Goal: Information Seeking & Learning: Find specific fact

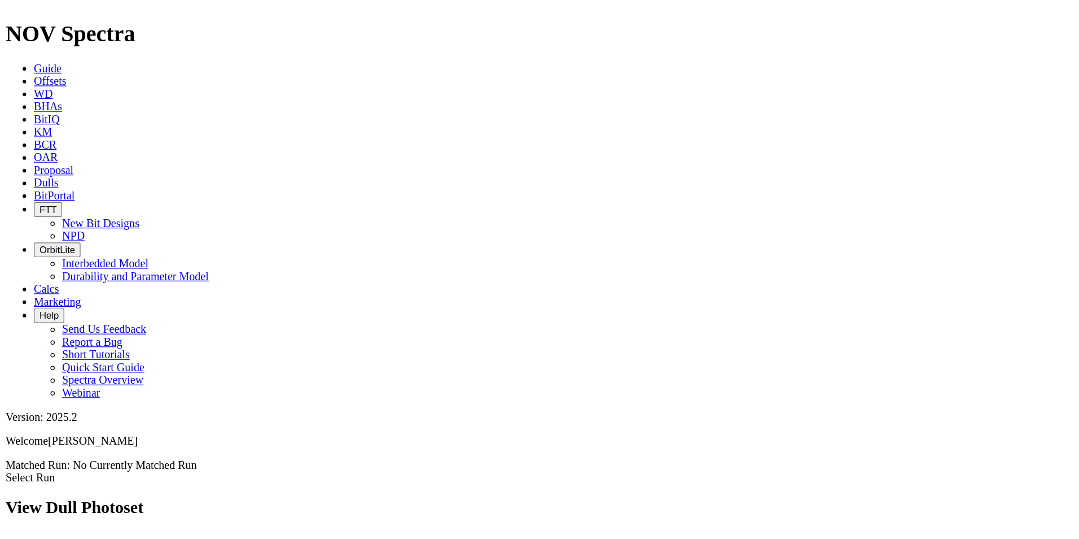
scroll to position [1637, 0]
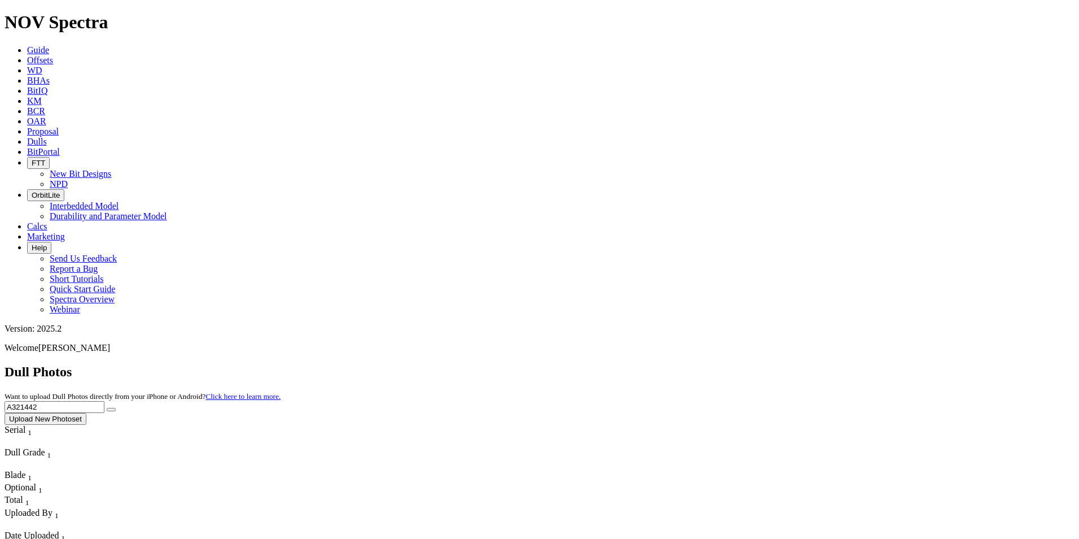
drag, startPoint x: 815, startPoint y: 45, endPoint x: 839, endPoint y: 46, distance: 24.8
click at [104, 401] on input "A321442" at bounding box center [55, 407] width 100 height 12
drag, startPoint x: 847, startPoint y: 47, endPoint x: 805, endPoint y: 51, distance: 41.9
click at [104, 401] on input "A321442" at bounding box center [55, 407] width 100 height 12
click at [107, 408] on button "submit" at bounding box center [111, 409] width 9 height 3
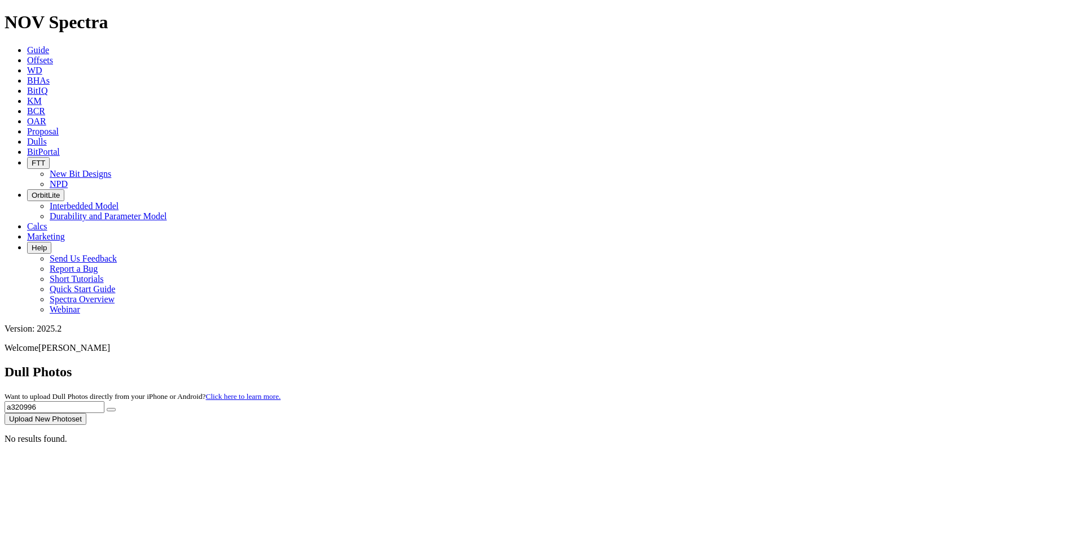
click at [104, 401] on input "a320996" at bounding box center [55, 407] width 100 height 12
type input "a320995"
click at [107, 408] on button "submit" at bounding box center [111, 409] width 9 height 3
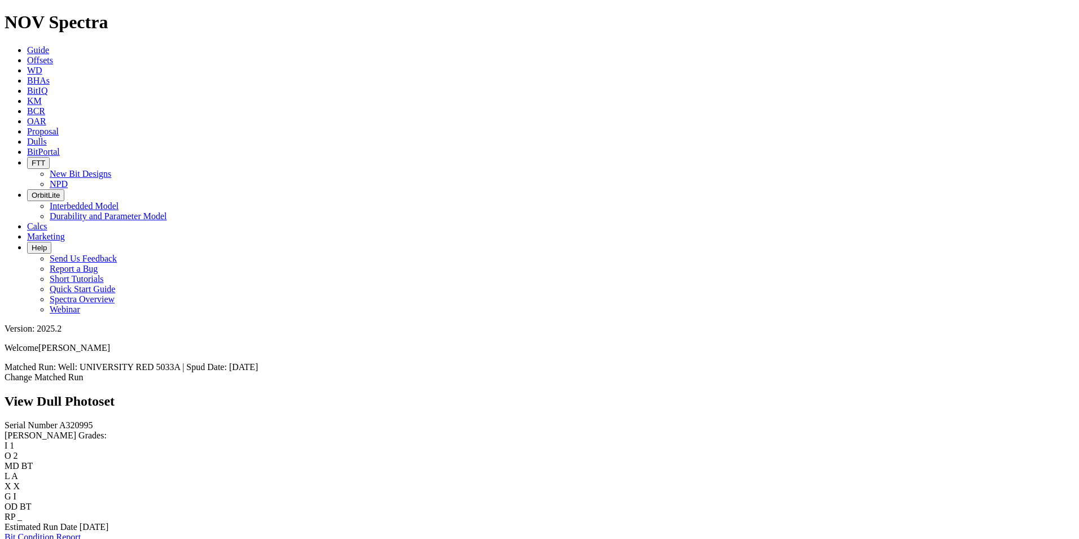
scroll to position [226, 0]
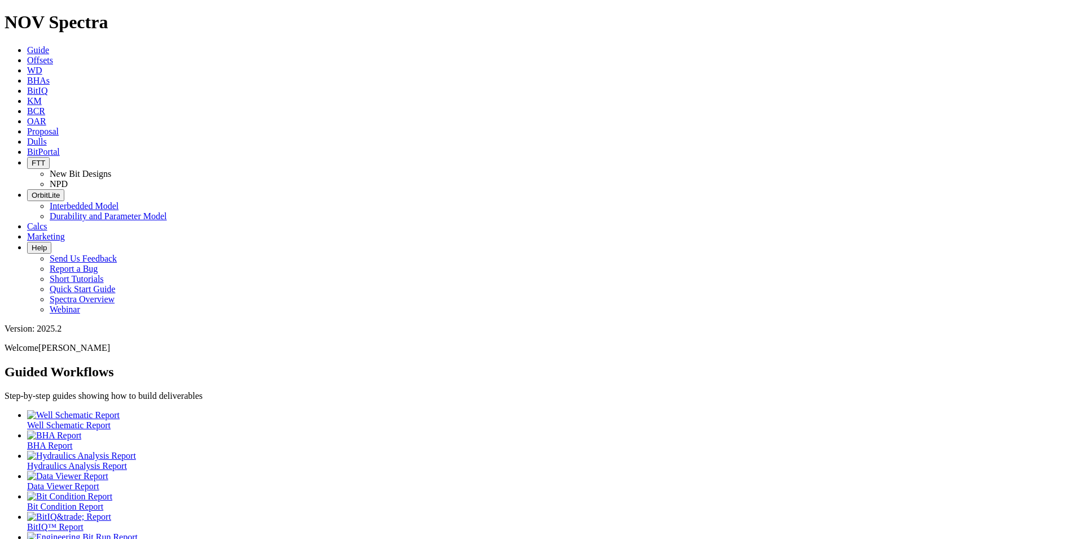
click at [27, 137] on icon at bounding box center [27, 142] width 0 height 10
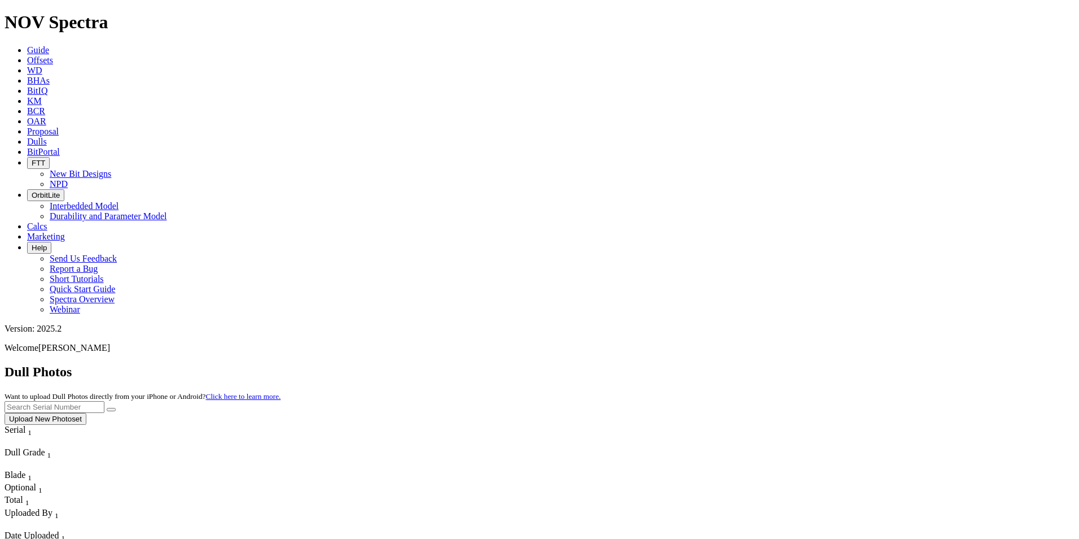
click at [104, 401] on input "text" at bounding box center [55, 407] width 100 height 12
type input "A319542"
click at [107, 408] on button "submit" at bounding box center [111, 409] width 9 height 3
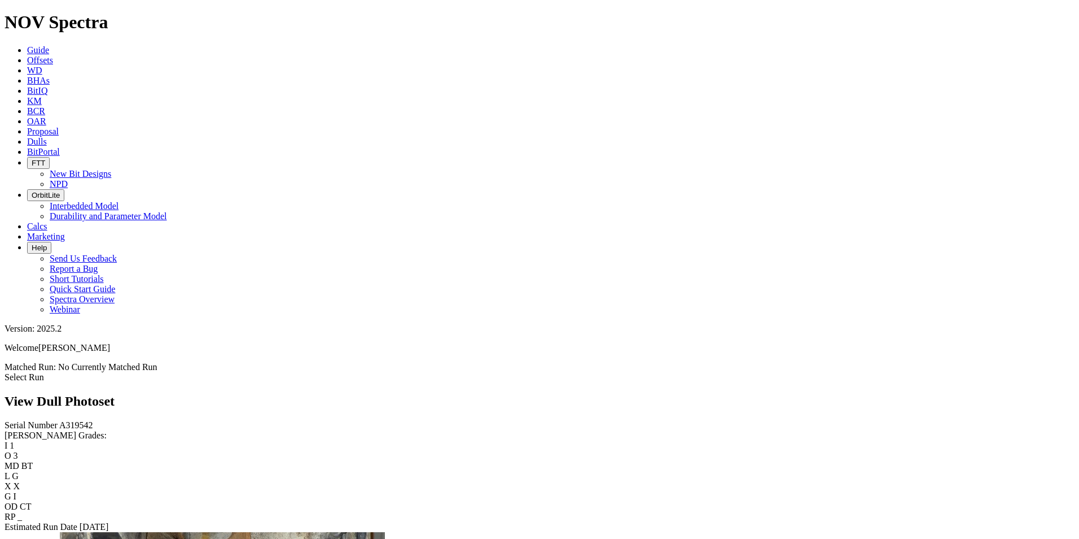
click at [27, 137] on icon at bounding box center [27, 142] width 0 height 10
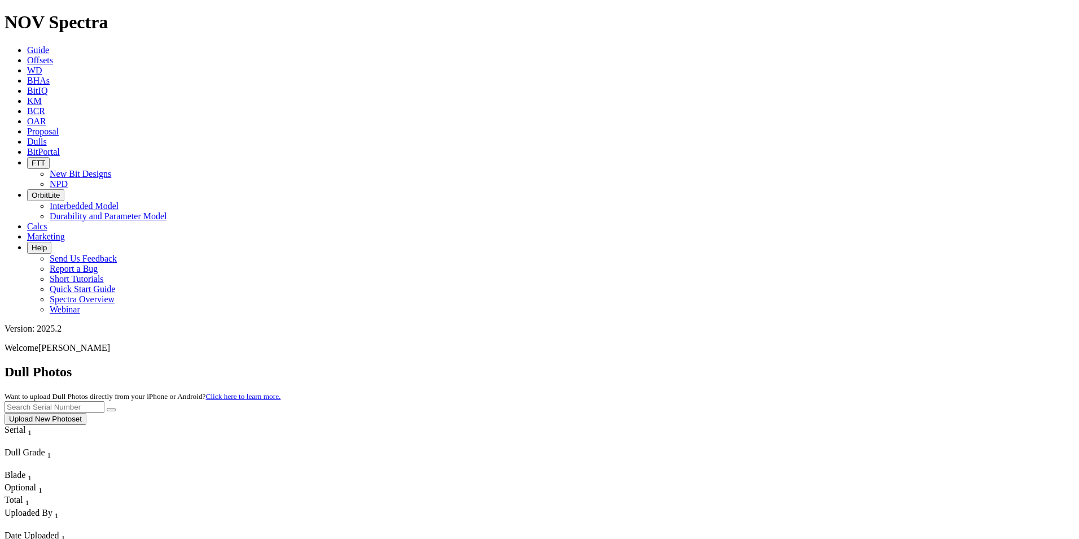
click at [104, 401] on input "text" at bounding box center [55, 407] width 100 height 12
type input "A319696"
click at [107, 408] on button "submit" at bounding box center [111, 409] width 9 height 3
click at [111, 409] on icon "submit" at bounding box center [111, 409] width 0 height 0
click at [49, 45] on span "Guide" at bounding box center [38, 50] width 22 height 10
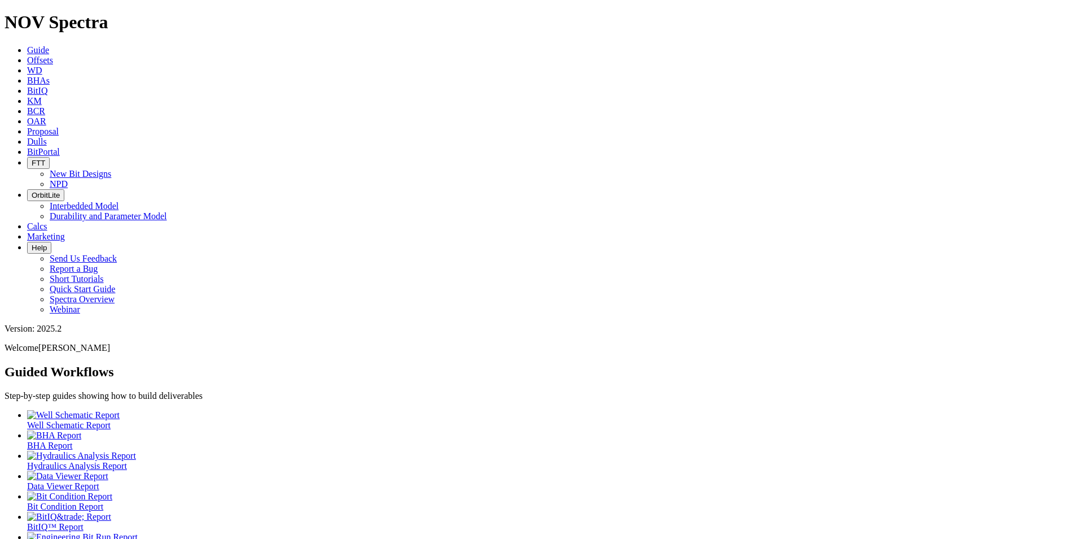
click at [27, 137] on icon at bounding box center [27, 142] width 0 height 10
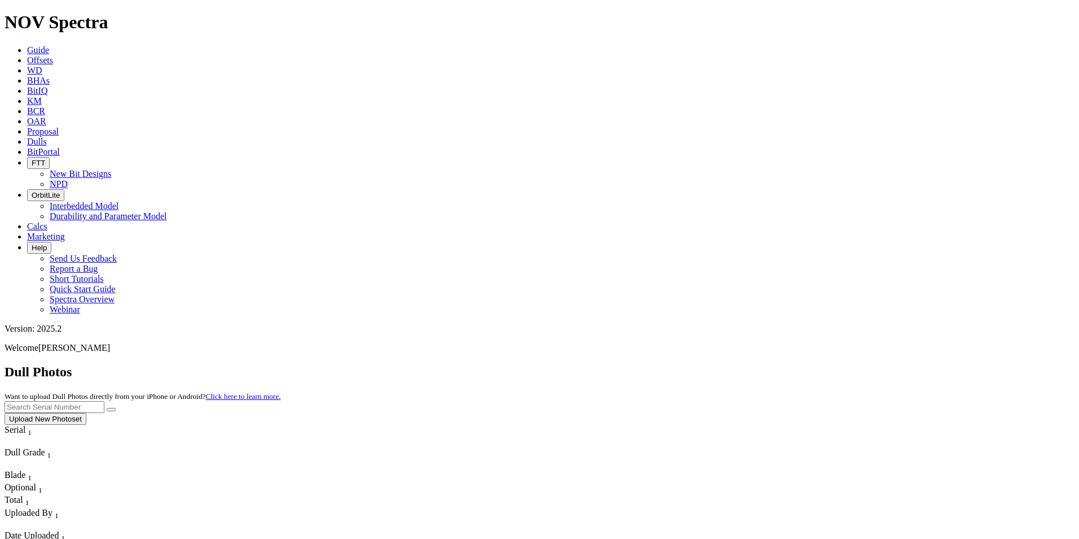
click at [104, 401] on input "text" at bounding box center [55, 407] width 100 height 12
click at [107, 408] on button "submit" at bounding box center [111, 409] width 9 height 3
drag, startPoint x: 845, startPoint y: 49, endPoint x: 798, endPoint y: 52, distance: 47.0
click at [798, 364] on div "Dull Photos Want to upload Dull Photos directly from your iPhone or Android? Cl…" at bounding box center [540, 394] width 1070 height 60
click at [111, 409] on icon "submit" at bounding box center [111, 409] width 0 height 0
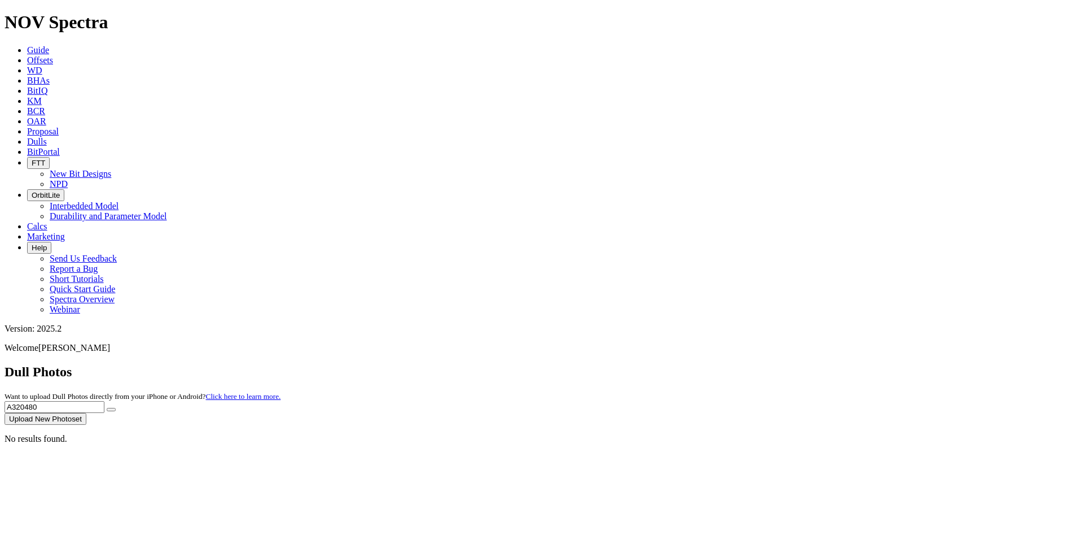
drag, startPoint x: 849, startPoint y: 52, endPoint x: 781, endPoint y: 46, distance: 68.5
click at [781, 364] on div "Dull Photos Want to upload Dull Photos directly from your iPhone or Android? Cl…" at bounding box center [540, 394] width 1070 height 60
type input "a320735"
click at [107, 408] on button "submit" at bounding box center [111, 409] width 9 height 3
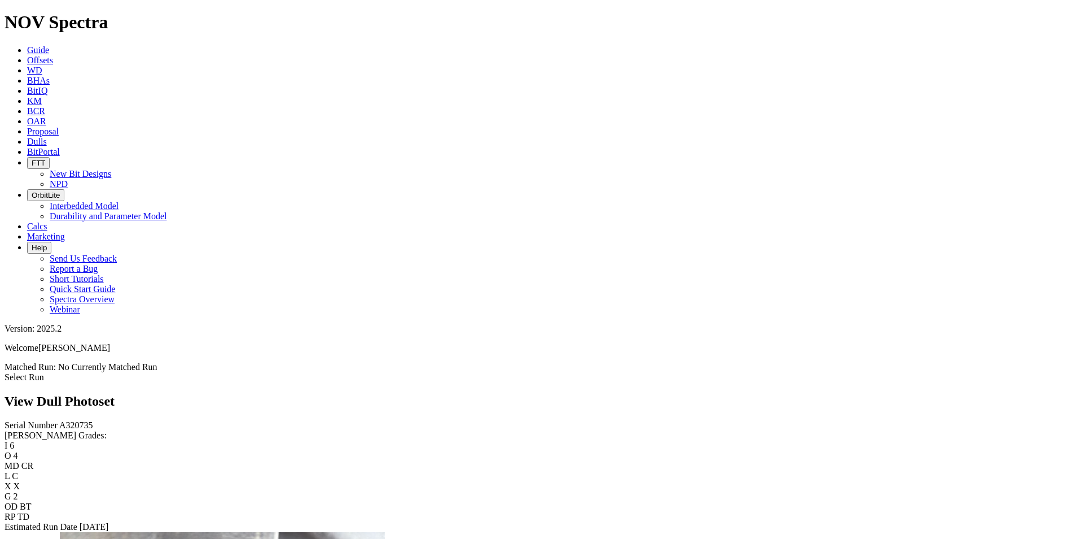
scroll to position [1774, 0]
click at [22, 420] on div "Serial Number A320735 RH Dull Grades: I 6 O 4 MD CR L C X X G 2 OD BT RP TD Est…" at bounding box center [540, 476] width 1070 height 112
click at [415, 393] on div "View Dull Photoset" at bounding box center [540, 400] width 1070 height 15
click at [47, 137] on link "Dulls" at bounding box center [37, 142] width 20 height 10
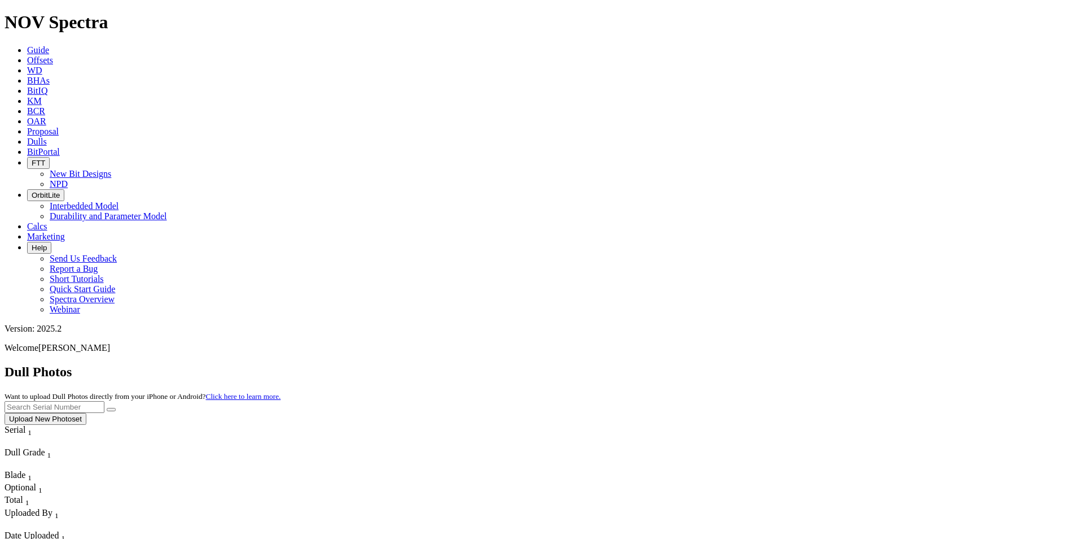
click at [104, 401] on input "text" at bounding box center [55, 407] width 100 height 12
type input "A311240"
click at [107, 408] on button "submit" at bounding box center [111, 409] width 9 height 3
drag, startPoint x: 860, startPoint y: 45, endPoint x: 775, endPoint y: 53, distance: 85.7
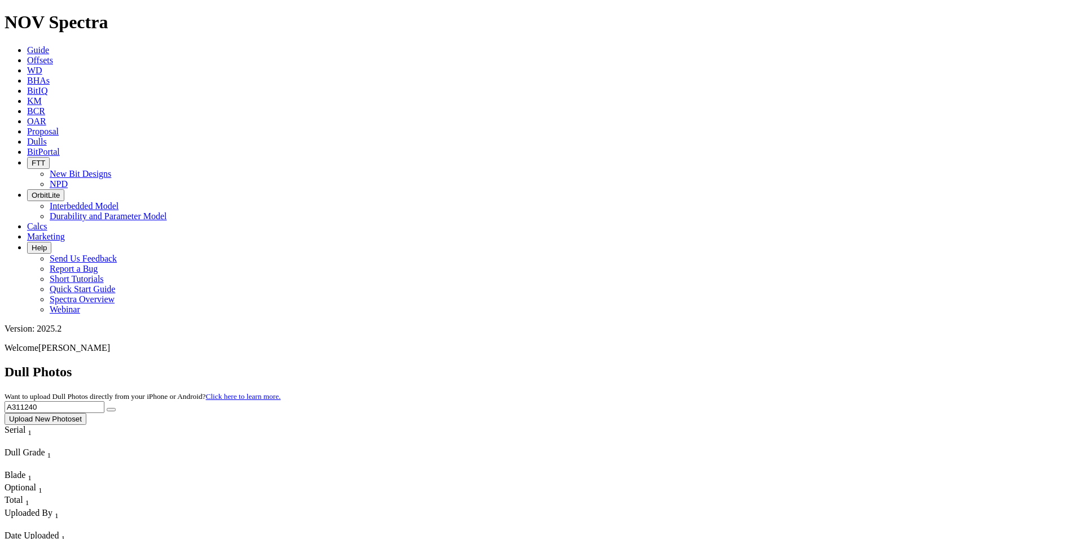
click at [776, 364] on div "Dull Photos Want to upload Dull Photos directly from your iPhone or Android? Cl…" at bounding box center [540, 394] width 1070 height 60
click at [107, 408] on button "submit" at bounding box center [111, 409] width 9 height 3
drag, startPoint x: 850, startPoint y: 46, endPoint x: 799, endPoint y: 49, distance: 50.3
click at [799, 364] on div "Dull Photos Want to upload Dull Photos directly from your iPhone or Android? Cl…" at bounding box center [540, 394] width 1070 height 60
click at [107, 408] on button "submit" at bounding box center [111, 409] width 9 height 3
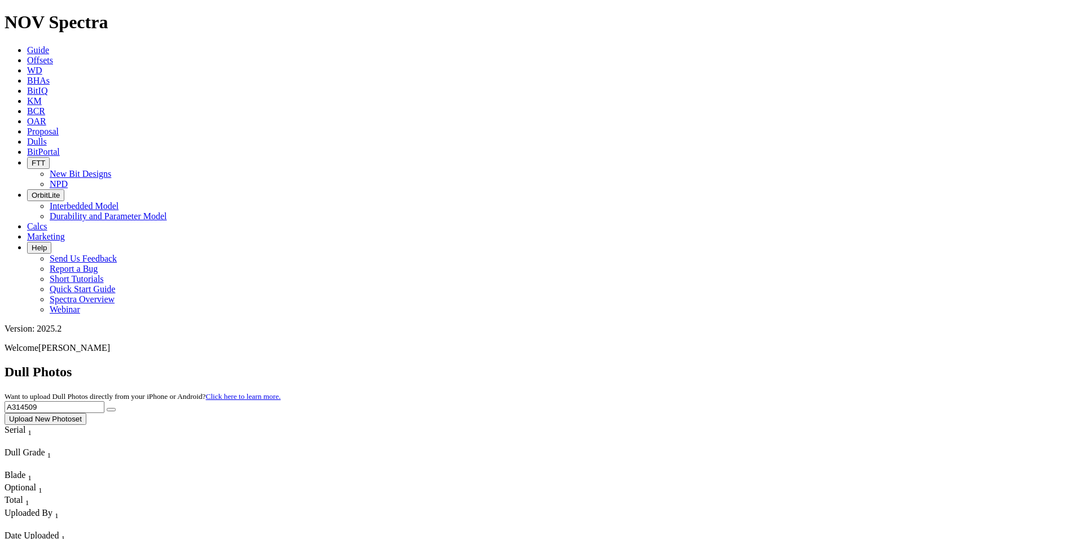
drag, startPoint x: 868, startPoint y: 46, endPoint x: 793, endPoint y: 46, distance: 75.1
click at [793, 364] on div "Dull Photos Want to upload Dull Photos directly from your iPhone or Android? Cl…" at bounding box center [540, 394] width 1070 height 60
click at [107, 408] on button "submit" at bounding box center [111, 409] width 9 height 3
drag, startPoint x: 851, startPoint y: 55, endPoint x: 786, endPoint y: 45, distance: 66.3
click at [786, 364] on div "Dull Photos Want to upload Dull Photos directly from your iPhone or Android? Cl…" at bounding box center [540, 394] width 1070 height 60
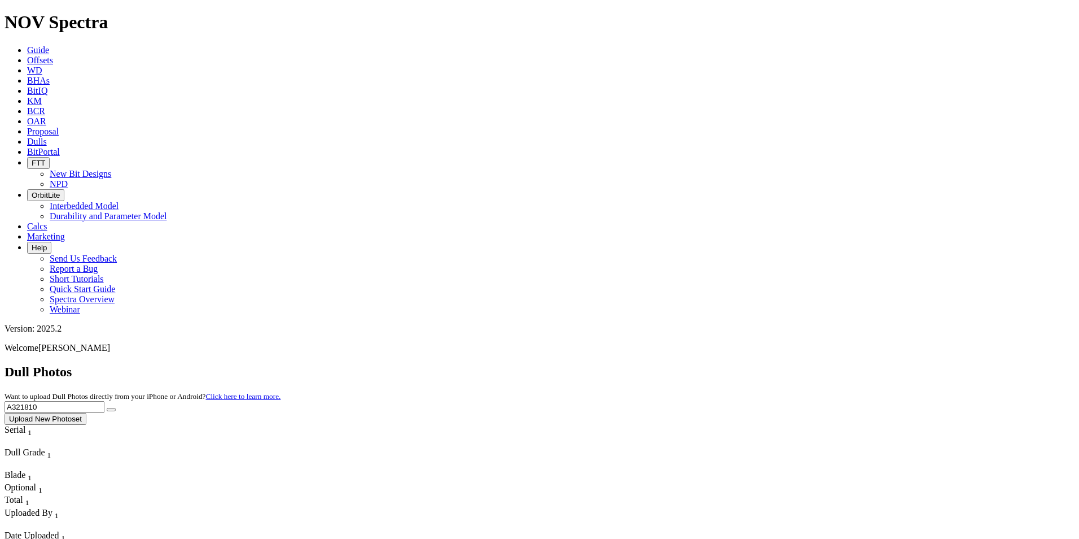
drag, startPoint x: 863, startPoint y: 49, endPoint x: 795, endPoint y: 50, distance: 67.7
click at [795, 364] on div "Dull Photos Want to upload Dull Photos directly from your iPhone or Android? Cl…" at bounding box center [540, 394] width 1070 height 60
click at [107, 408] on button "submit" at bounding box center [111, 409] width 9 height 3
drag, startPoint x: 873, startPoint y: 56, endPoint x: 796, endPoint y: 47, distance: 76.7
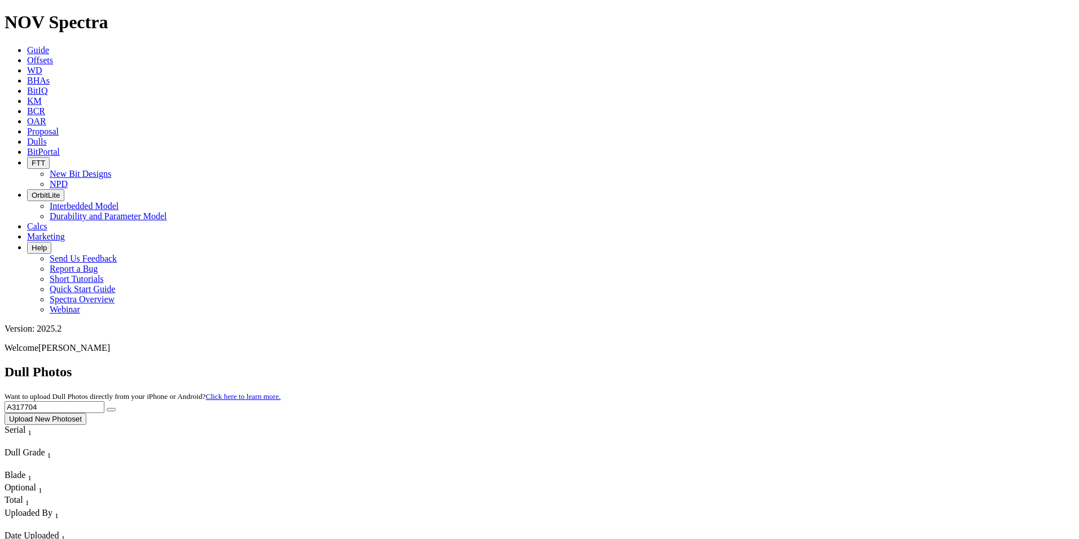
click at [796, 364] on div "Dull Photos Want to upload Dull Photos directly from your iPhone or Android? Cl…" at bounding box center [540, 394] width 1070 height 60
click at [107, 408] on button "submit" at bounding box center [111, 409] width 9 height 3
drag, startPoint x: 845, startPoint y: 54, endPoint x: 792, endPoint y: 53, distance: 53.1
click at [792, 364] on div "Dull Photos Want to upload Dull Photos directly from your iPhone or Android? Cl…" at bounding box center [540, 394] width 1070 height 60
click at [107, 408] on button "submit" at bounding box center [111, 409] width 9 height 3
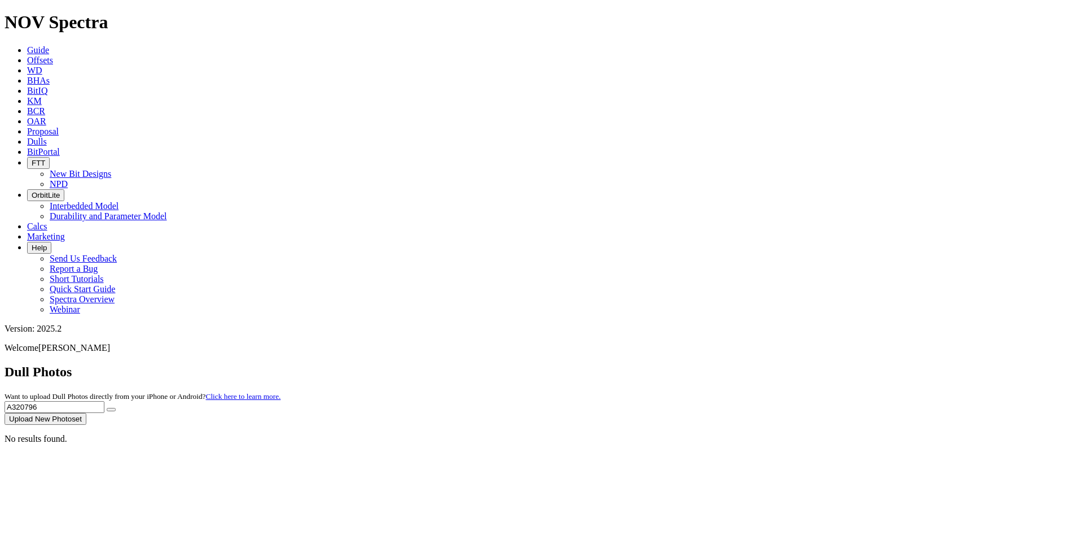
drag, startPoint x: 863, startPoint y: 53, endPoint x: 812, endPoint y: 51, distance: 51.4
click at [104, 401] on input "A320796" at bounding box center [55, 407] width 100 height 12
click at [107, 408] on button "submit" at bounding box center [111, 409] width 9 height 3
click at [111, 409] on icon "submit" at bounding box center [111, 409] width 0 height 0
drag, startPoint x: 882, startPoint y: 46, endPoint x: 791, endPoint y: 49, distance: 90.9
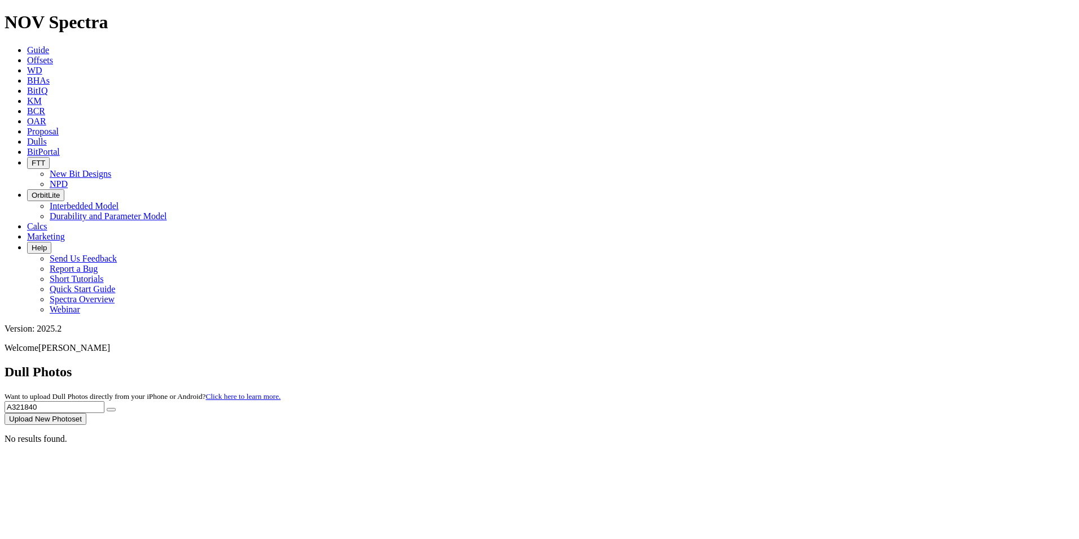
click at [791, 364] on div "Dull Photos Want to upload Dull Photos directly from your iPhone or Android? Cl…" at bounding box center [540, 394] width 1070 height 60
type input "A319437"
click at [107, 408] on button "submit" at bounding box center [111, 409] width 9 height 3
drag, startPoint x: 850, startPoint y: 54, endPoint x: 802, endPoint y: 54, distance: 48.0
click at [802, 364] on div "Dull Photos Want to upload Dull Photos directly from your iPhone or Android? Cl…" at bounding box center [540, 394] width 1070 height 60
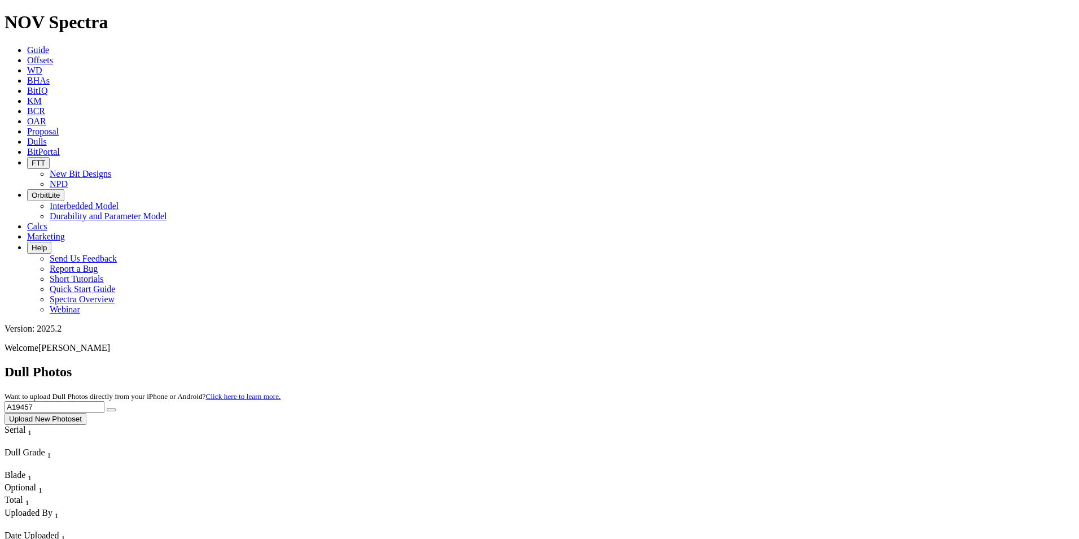
click at [107, 408] on button "submit" at bounding box center [111, 409] width 9 height 3
click at [104, 401] on input "A19457" at bounding box center [55, 407] width 100 height 12
type input "A319457"
click at [107, 408] on button "submit" at bounding box center [111, 409] width 9 height 3
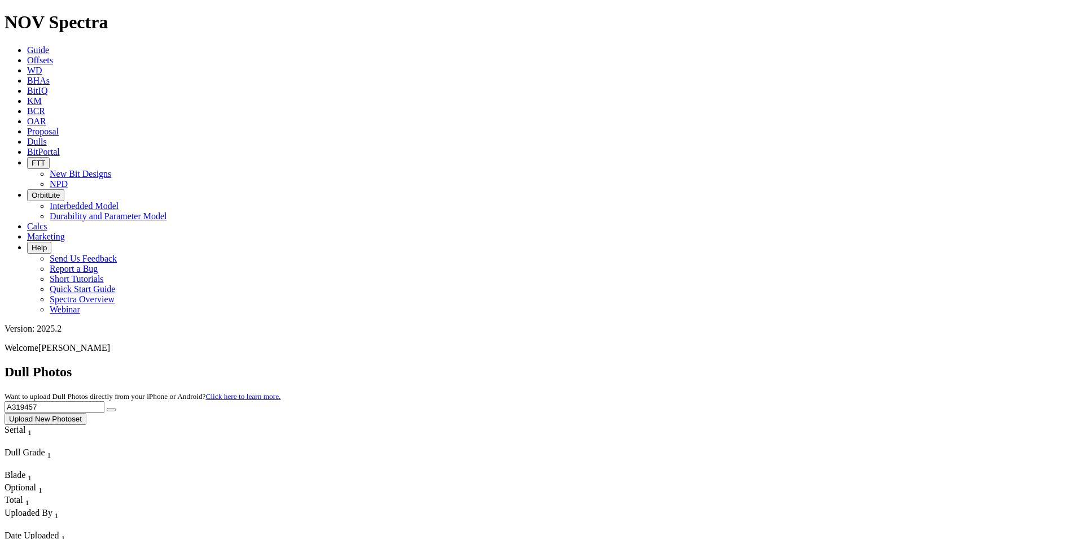
drag, startPoint x: 863, startPoint y: 56, endPoint x: 799, endPoint y: 55, distance: 64.4
click at [799, 364] on div "Dull Photos Want to upload Dull Photos directly from your iPhone or Android? Cl…" at bounding box center [540, 394] width 1070 height 60
type input "A319695"
click at [107, 408] on button "submit" at bounding box center [111, 409] width 9 height 3
drag, startPoint x: 850, startPoint y: 50, endPoint x: 785, endPoint y: 46, distance: 64.5
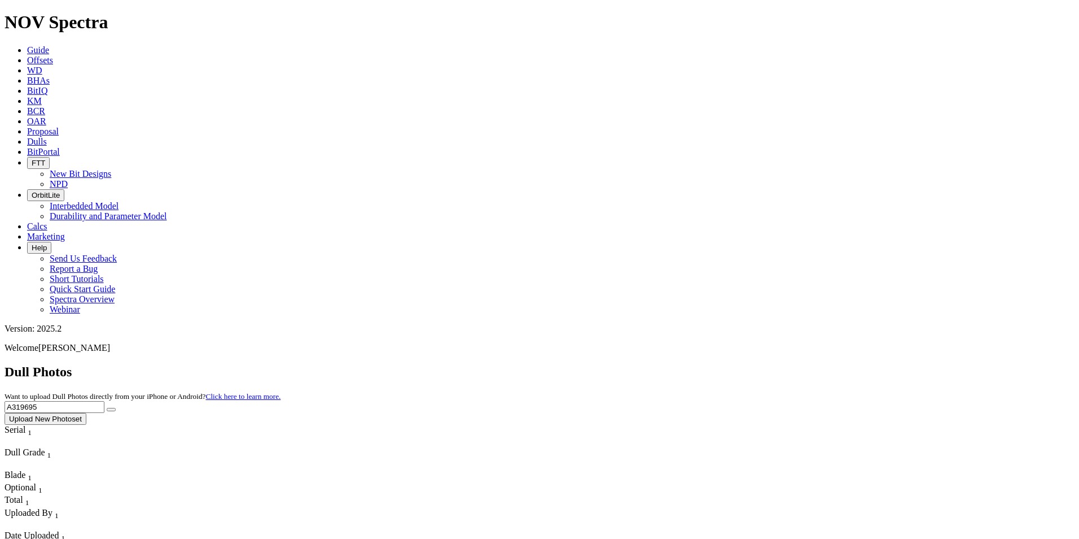
click at [785, 364] on div "Dull Photos Want to upload Dull Photos directly from your iPhone or Android? Cl…" at bounding box center [540, 394] width 1070 height 60
type input "A303951"
click at [107, 408] on button "submit" at bounding box center [111, 409] width 9 height 3
drag, startPoint x: 872, startPoint y: 54, endPoint x: 796, endPoint y: 49, distance: 75.2
click at [794, 364] on div "Dull Photos Want to upload Dull Photos directly from your iPhone or Android? Cl…" at bounding box center [540, 394] width 1070 height 60
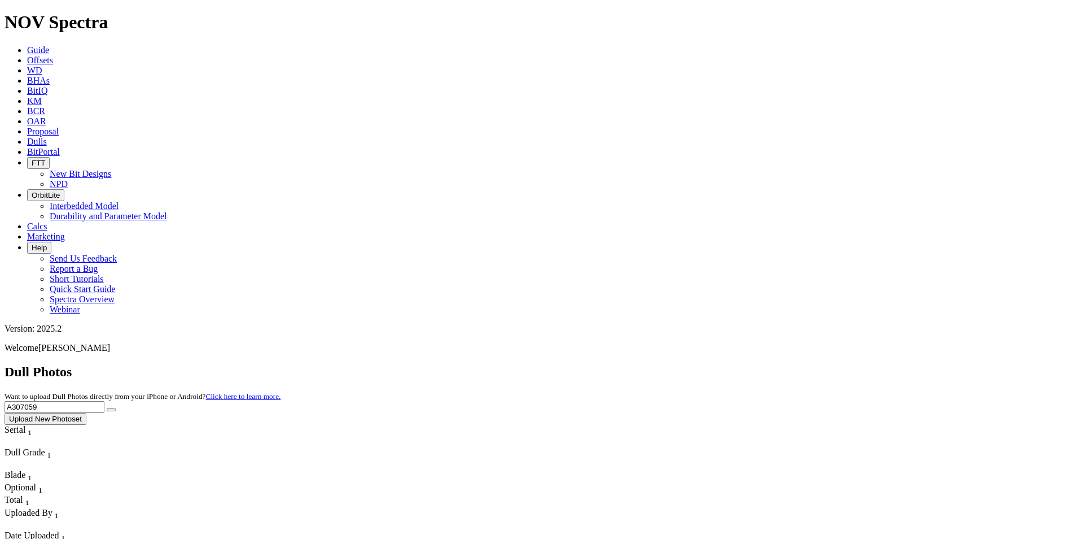
click at [107, 408] on button "submit" at bounding box center [111, 409] width 9 height 3
drag, startPoint x: 856, startPoint y: 52, endPoint x: 785, endPoint y: 58, distance: 71.3
click at [785, 364] on div "Dull Photos Want to upload Dull Photos directly from your iPhone or Android? Cl…" at bounding box center [540, 394] width 1070 height 60
click at [107, 408] on button "submit" at bounding box center [111, 409] width 9 height 3
drag, startPoint x: 870, startPoint y: 47, endPoint x: 792, endPoint y: 41, distance: 78.1
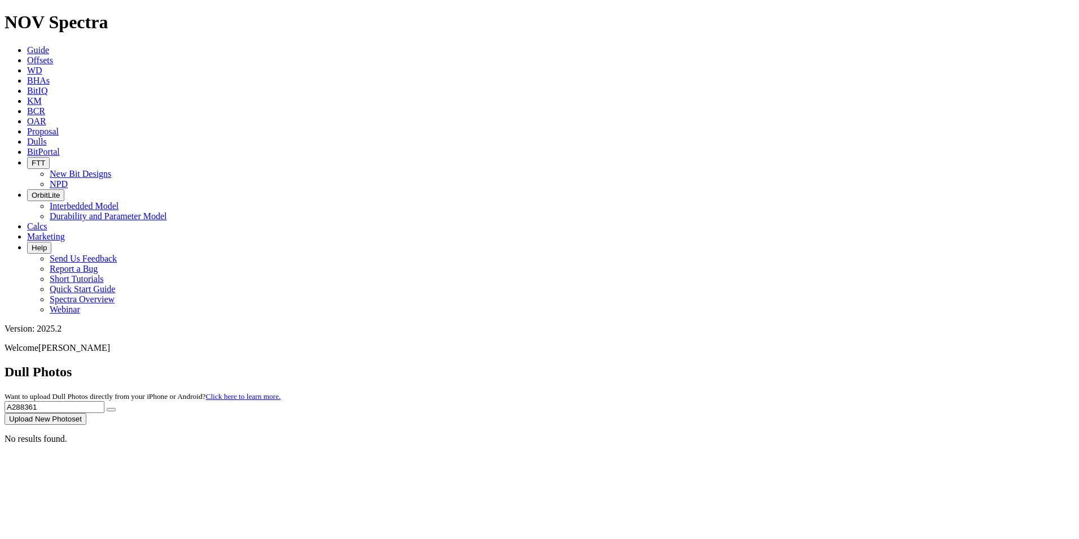
click at [792, 364] on div "Dull Photos Want to upload Dull Photos directly from your iPhone or Android? Cl…" at bounding box center [540, 394] width 1070 height 60
click at [107, 408] on button "submit" at bounding box center [111, 409] width 9 height 3
drag, startPoint x: 846, startPoint y: 52, endPoint x: 778, endPoint y: 49, distance: 67.3
click at [779, 364] on div "Dull Photos Want to upload Dull Photos directly from your iPhone or Android? Cl…" at bounding box center [540, 394] width 1070 height 60
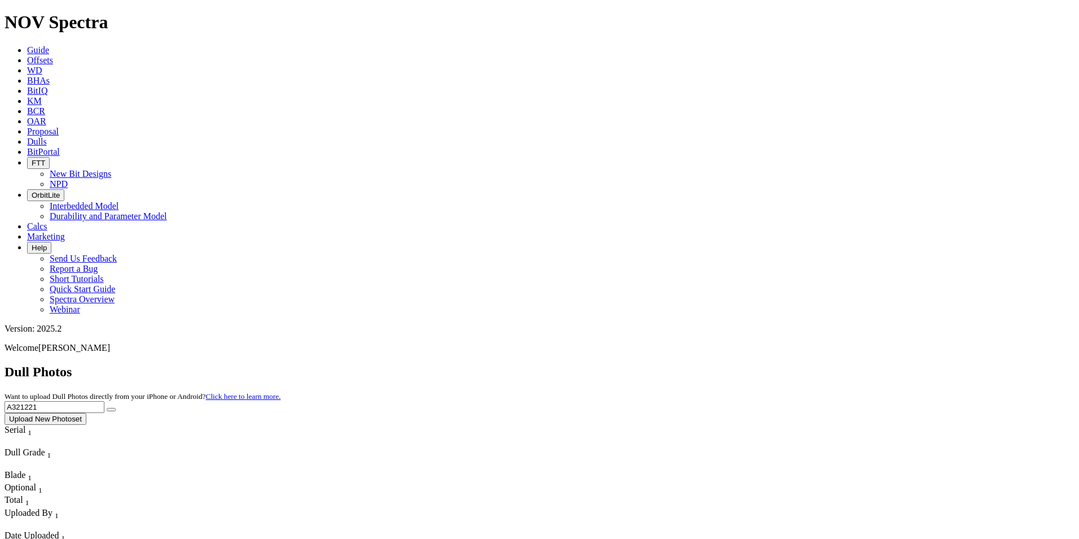
click at [107, 408] on button "submit" at bounding box center [111, 409] width 9 height 3
drag, startPoint x: 838, startPoint y: 54, endPoint x: 764, endPoint y: 43, distance: 74.7
click at [767, 364] on div "Dull Photos Want to upload Dull Photos directly from your iPhone or Android? Cl…" at bounding box center [540, 394] width 1070 height 60
click at [107, 408] on button "submit" at bounding box center [111, 409] width 9 height 3
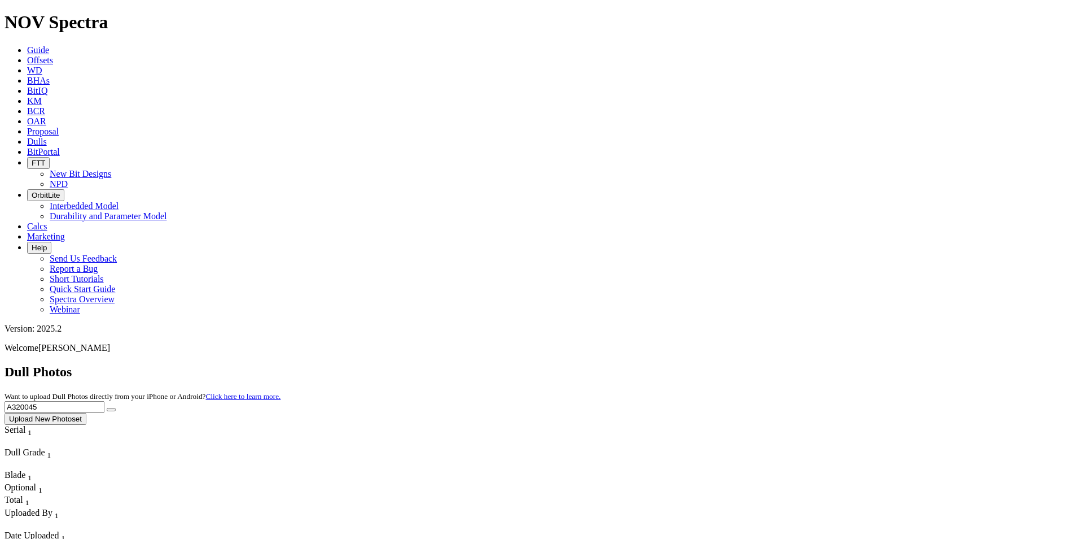
drag, startPoint x: 845, startPoint y: 47, endPoint x: 795, endPoint y: 46, distance: 49.7
click at [797, 364] on div "Dull Photos Want to upload Dull Photos directly from your iPhone or Android? Cl…" at bounding box center [540, 394] width 1070 height 60
click at [107, 408] on button "submit" at bounding box center [111, 409] width 9 height 3
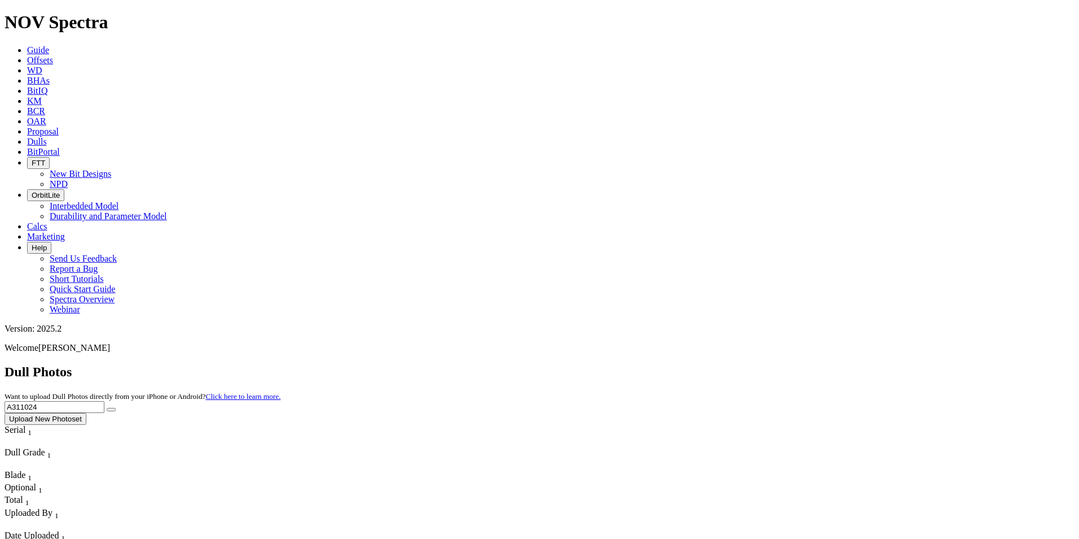
drag, startPoint x: 867, startPoint y: 51, endPoint x: 677, endPoint y: 57, distance: 190.3
click at [677, 364] on div "Dull Photos Want to upload Dull Photos directly from your iPhone or Android? Cl…" at bounding box center [540, 394] width 1070 height 60
type input "A321020"
click at [116, 408] on button "submit" at bounding box center [111, 409] width 9 height 3
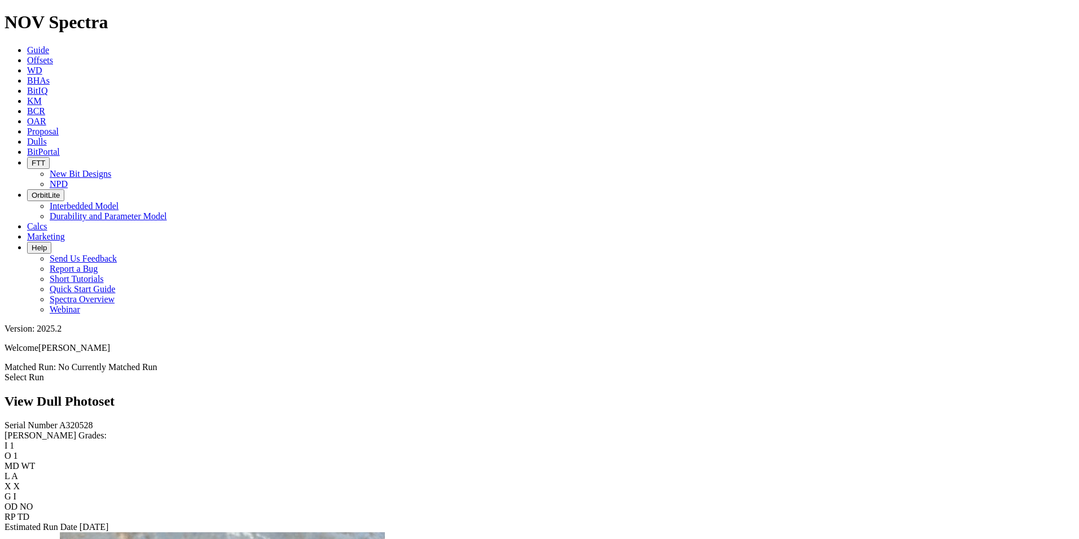
scroll to position [1072, 0]
click at [47, 137] on span "Dulls" at bounding box center [37, 142] width 20 height 10
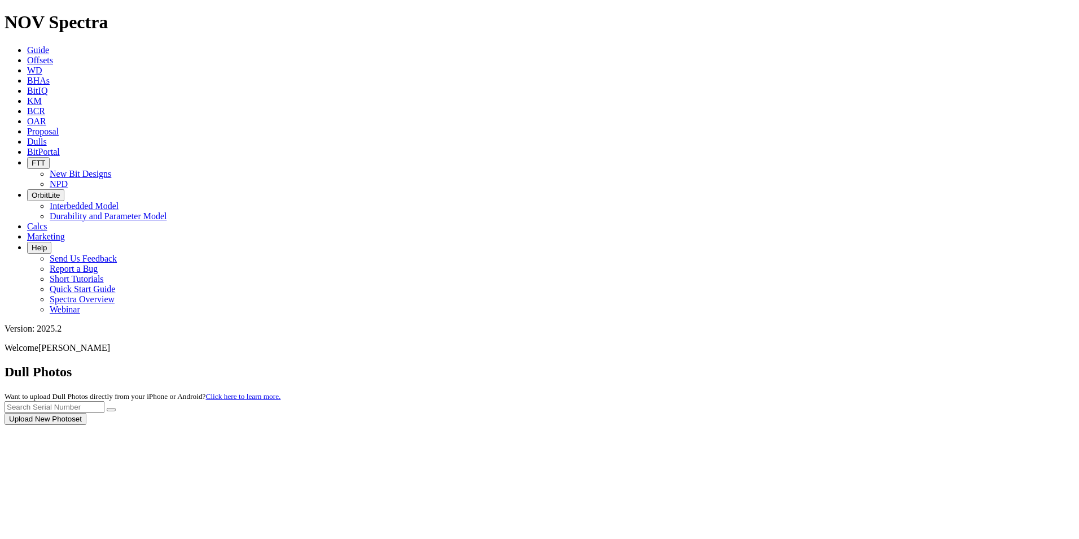
click at [874, 424] on div at bounding box center [540, 424] width 1070 height 0
click at [104, 401] on input "text" at bounding box center [55, 407] width 100 height 12
type input "A320491"
click at [107, 408] on button "submit" at bounding box center [111, 409] width 9 height 3
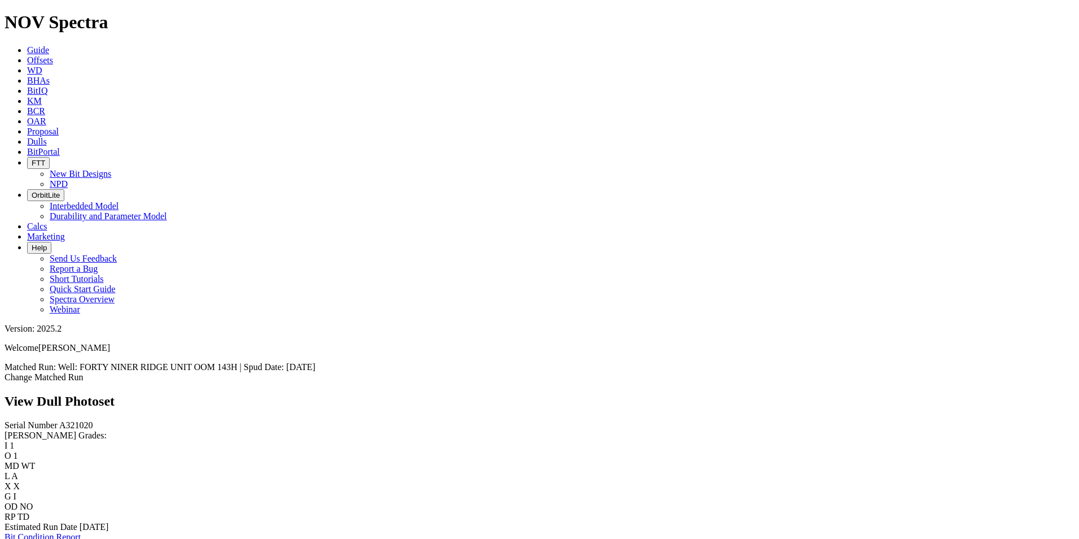
scroll to position [1581, 0]
